Goal: Find specific page/section: Find specific page/section

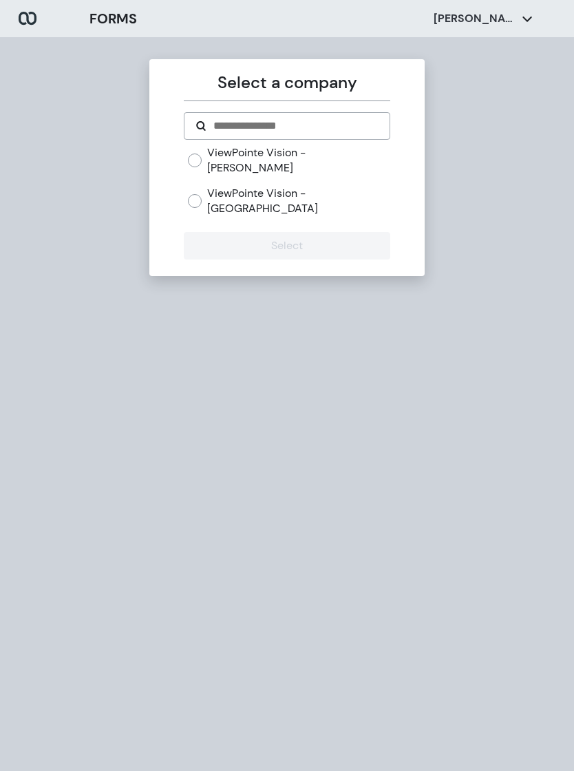
click at [235, 186] on label "ViewPointe Vision - Omaha" at bounding box center [298, 201] width 182 height 30
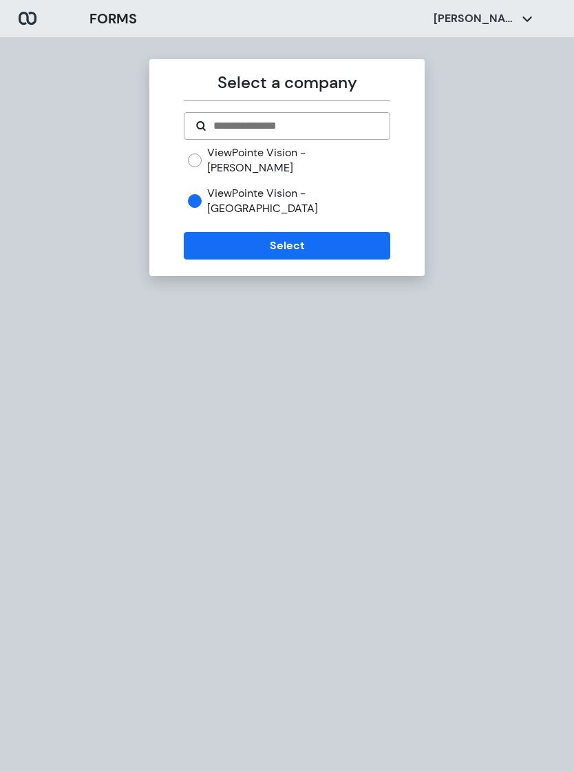
click at [268, 232] on button "Select" at bounding box center [287, 246] width 206 height 28
